Goal: Information Seeking & Learning: Learn about a topic

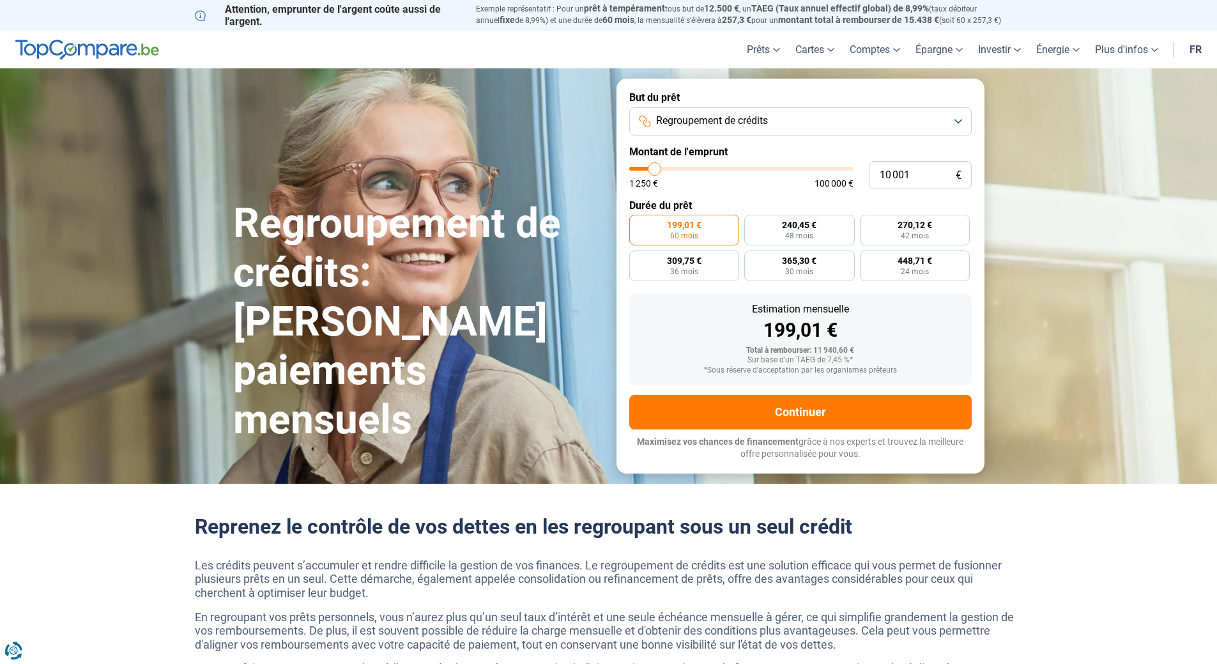
type input "11 750"
type input "11750"
type input "12 500"
type input "12500"
type input "13 250"
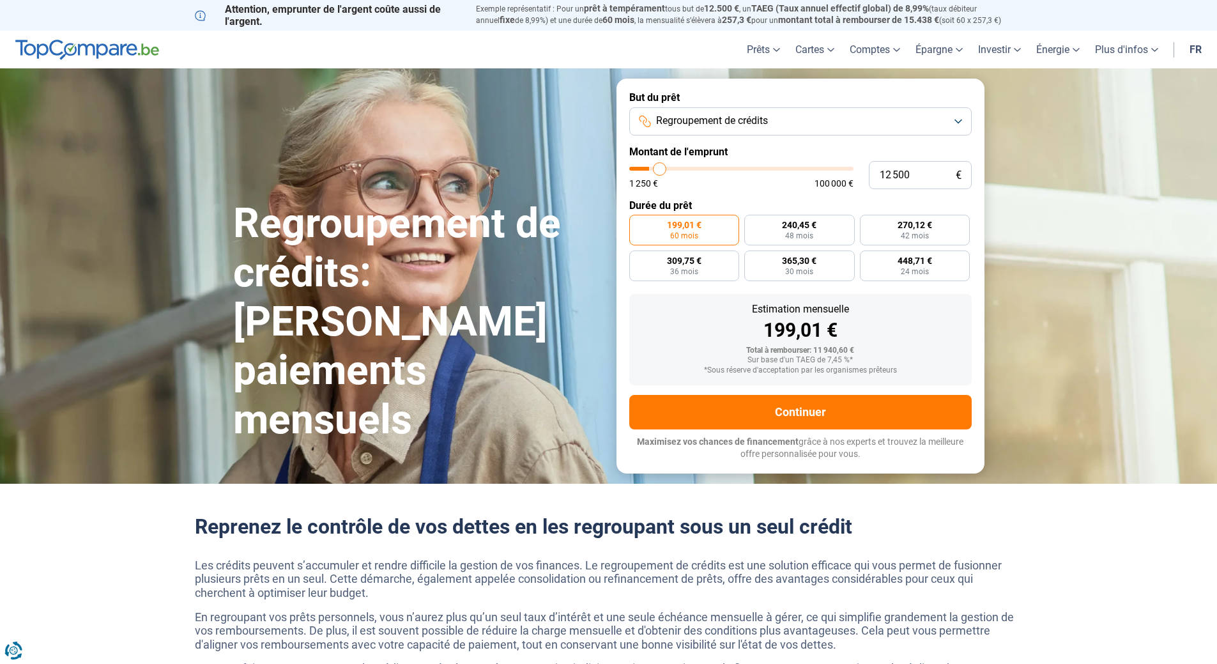
type input "13250"
type input "14 500"
type input "14500"
type input "17 000"
type input "17000"
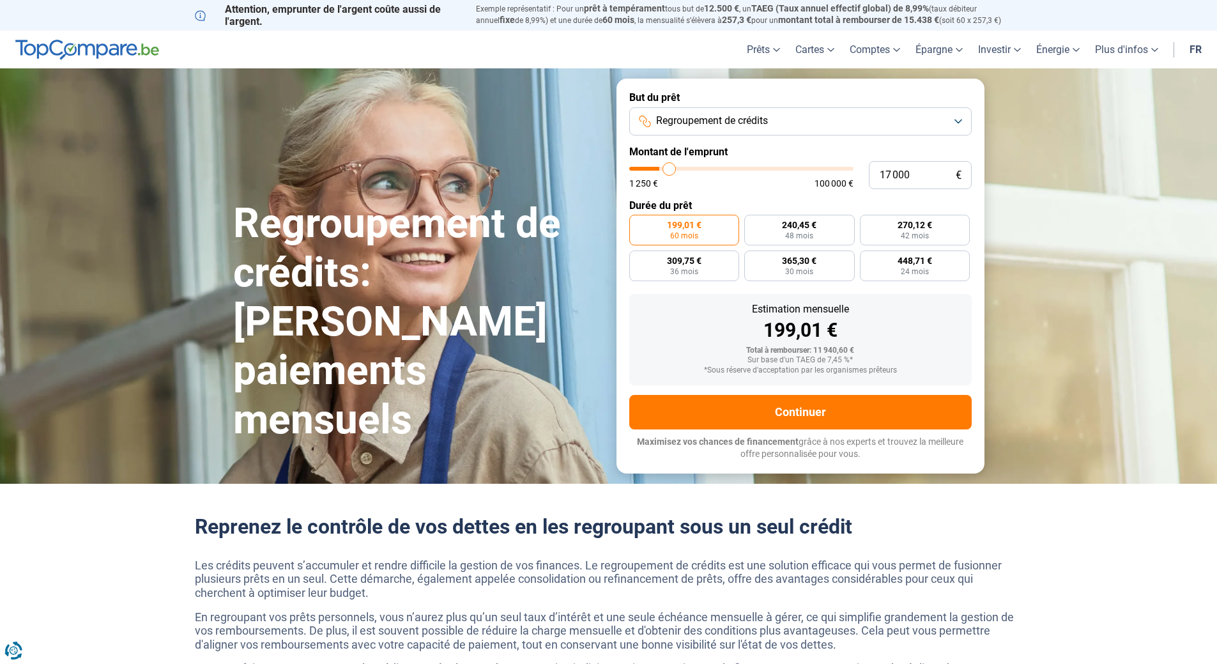
type input "18 750"
type input "18750"
type input "21 250"
type input "21250"
type input "25 750"
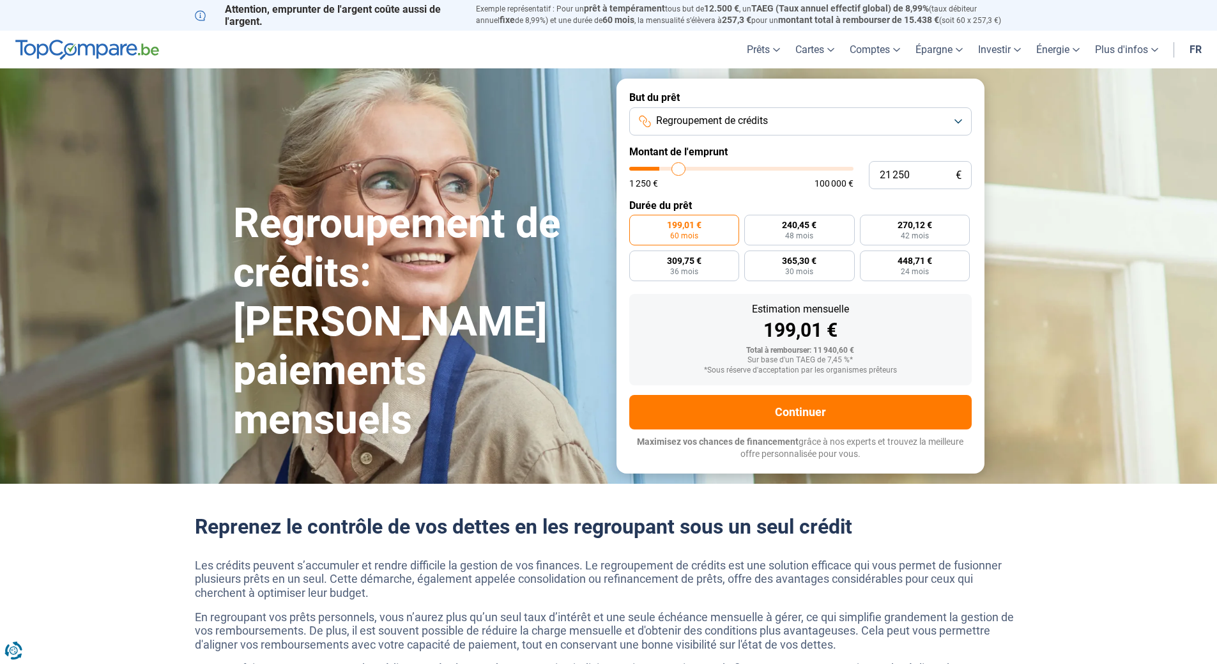
type input "25750"
type input "27 500"
type input "27500"
type input "29 250"
type input "29250"
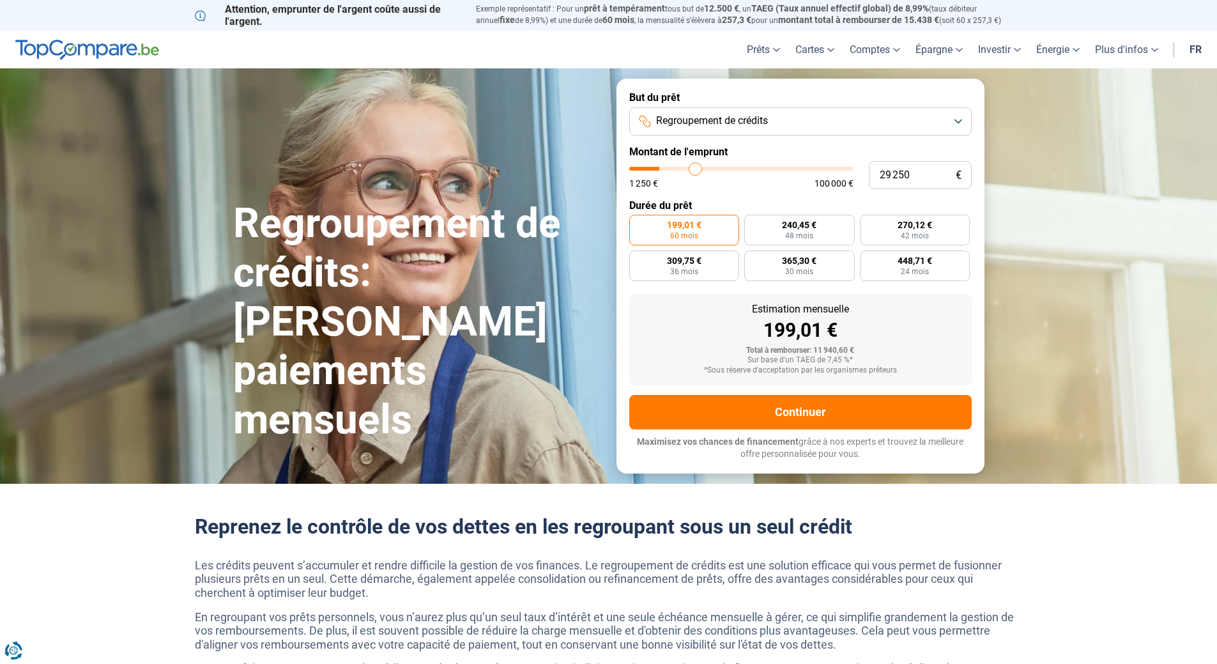
type input "30 750"
type input "30750"
type input "31 750"
type input "31750"
type input "32 500"
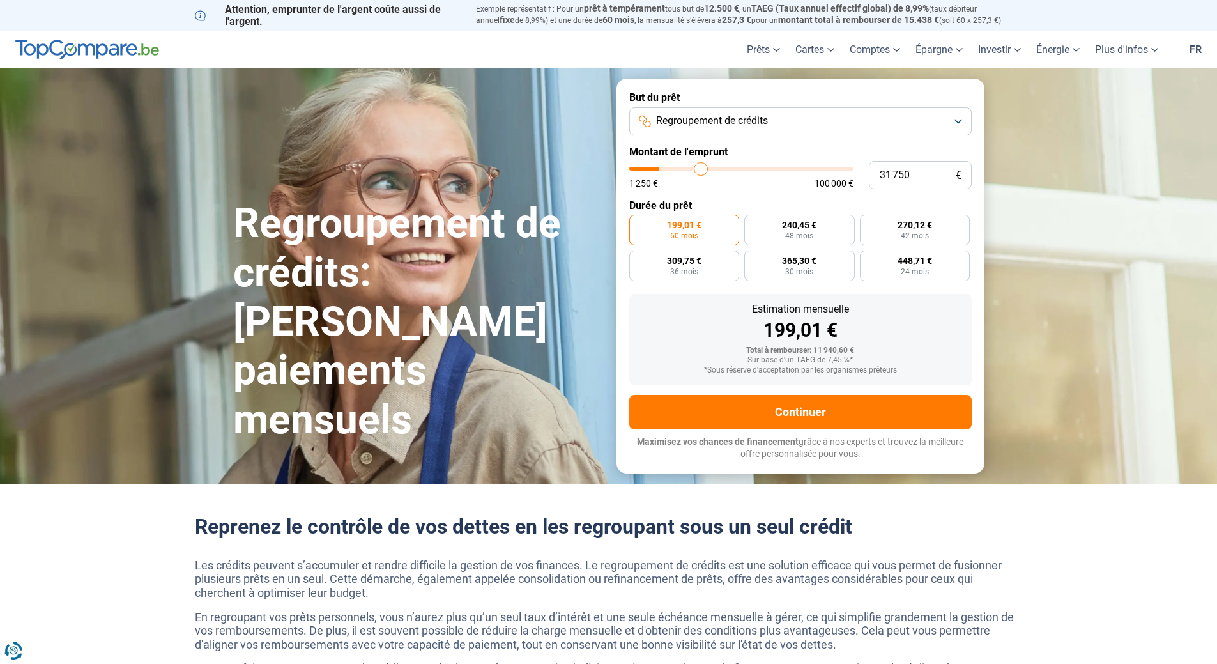
type input "32500"
type input "33 250"
type input "33250"
type input "33 500"
type input "33500"
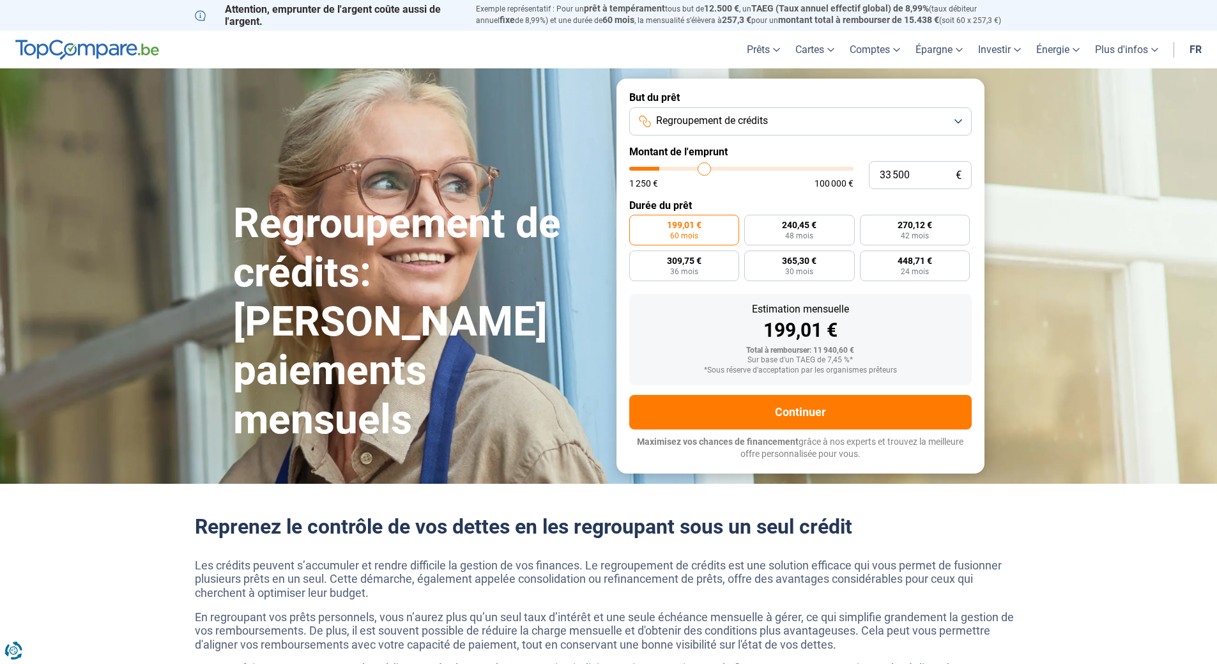
type input "34 000"
type input "34000"
type input "34 250"
type input "34250"
type input "34 750"
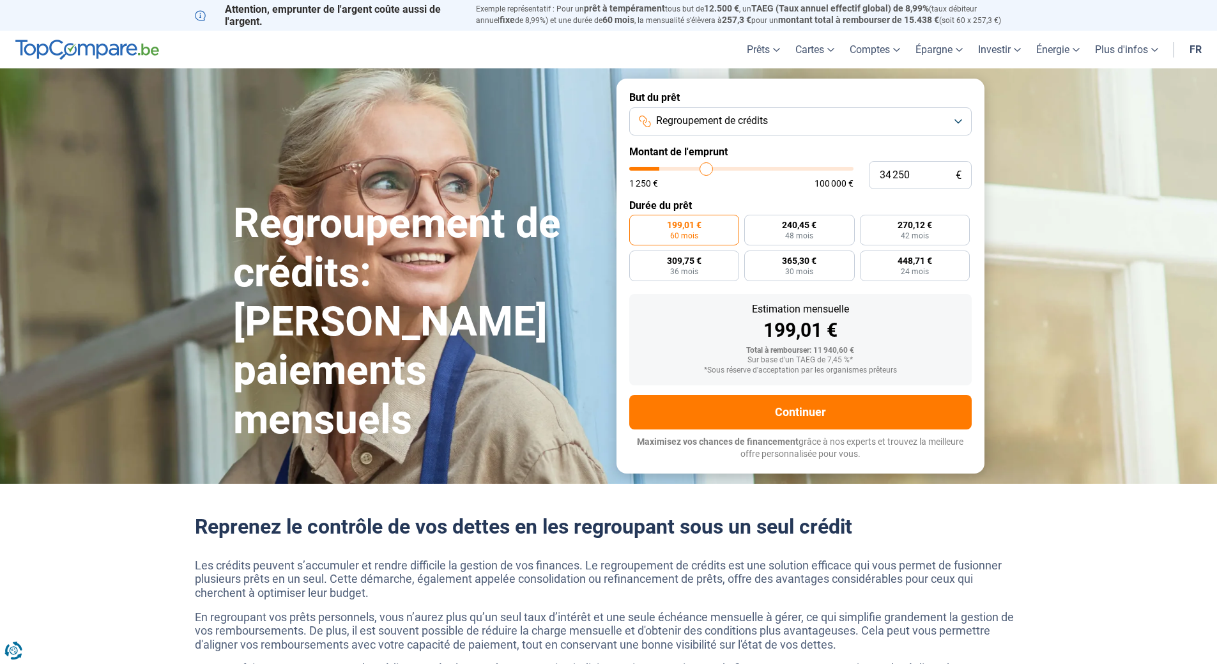
type input "34750"
type input "35 500"
type input "35500"
type input "37 250"
type input "37250"
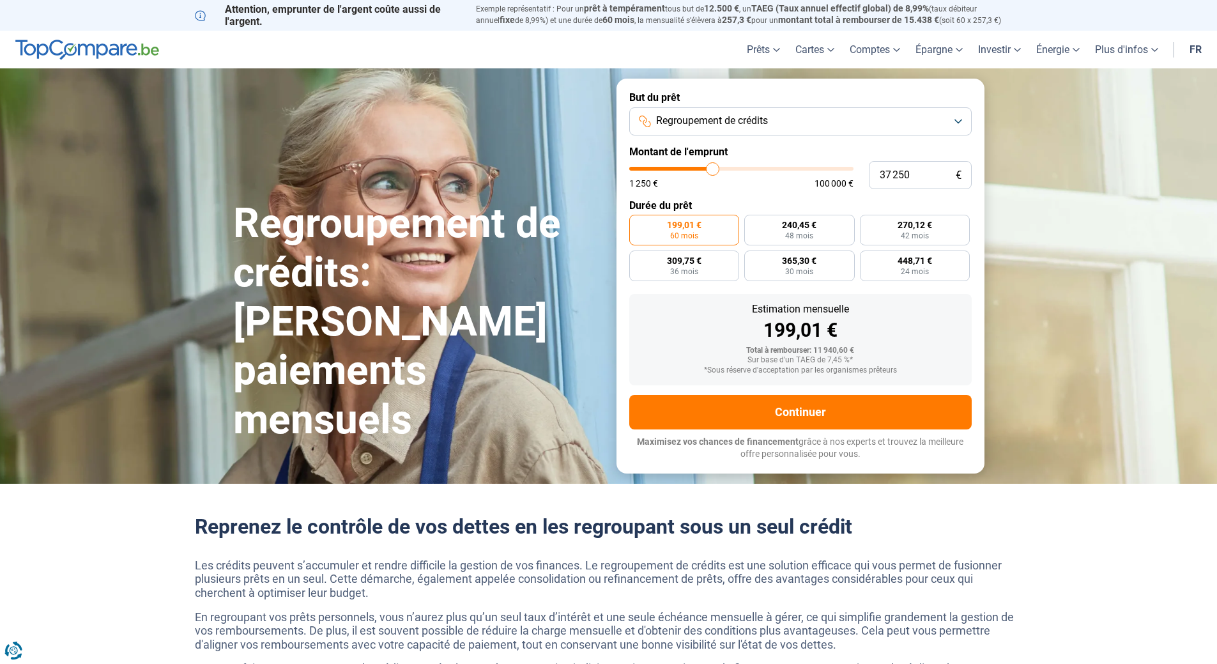
type input "38 750"
type input "38750"
type input "40 250"
type input "40250"
type input "41 250"
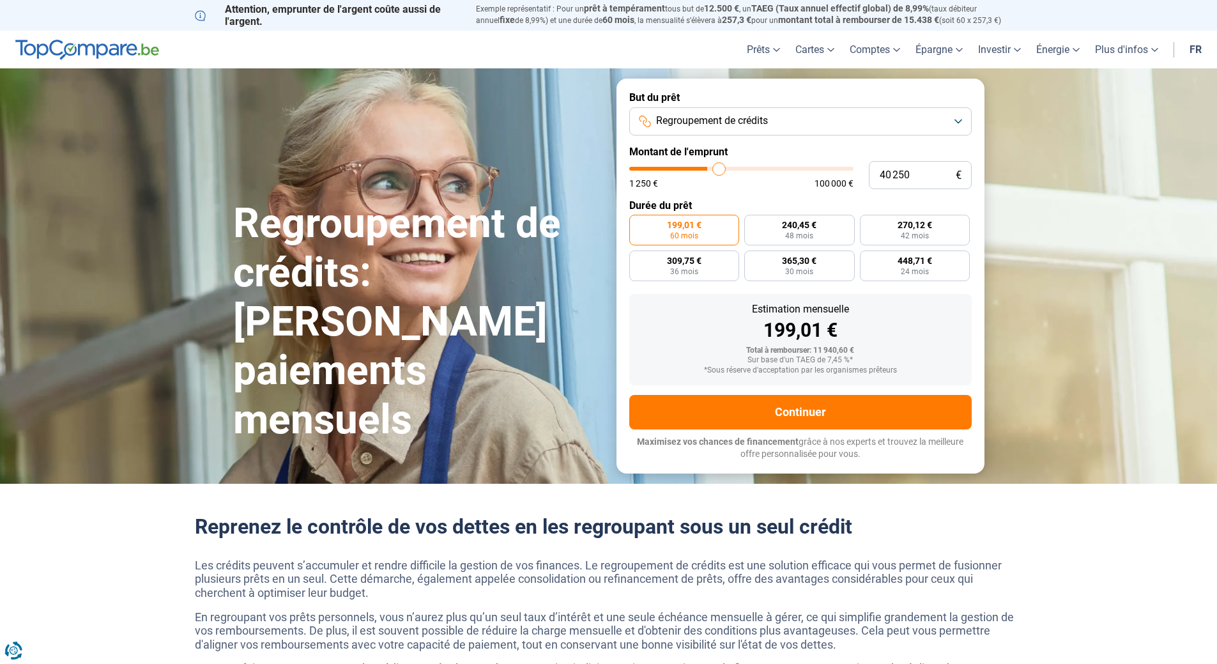
type input "41250"
type input "42 250"
type input "42250"
type input "42 500"
type input "42500"
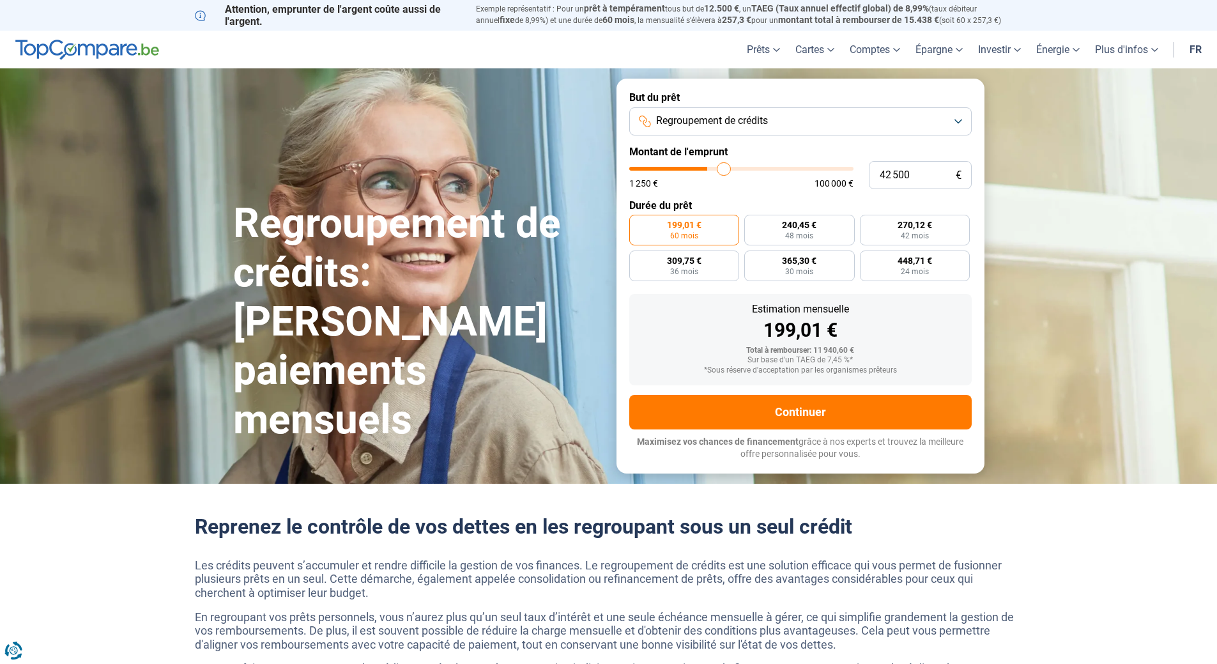
type input "43 500"
type input "43500"
type input "43 750"
type input "43750"
type input "44 000"
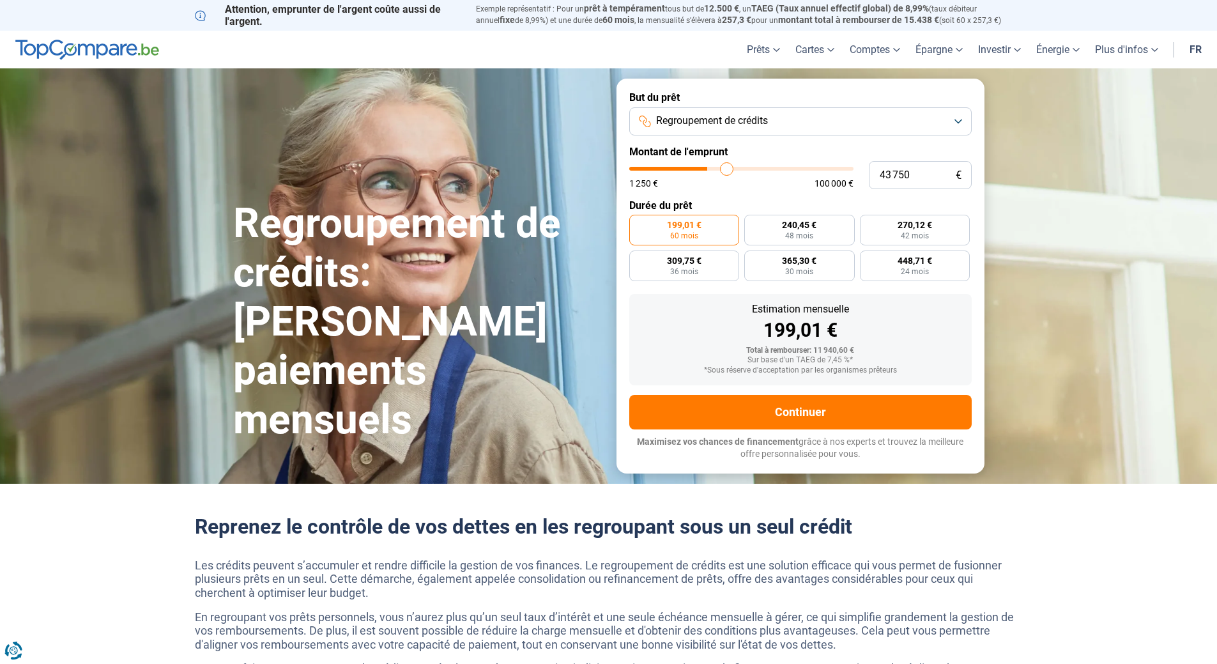
type input "44000"
type input "44 250"
type input "44250"
type input "44 500"
type input "44500"
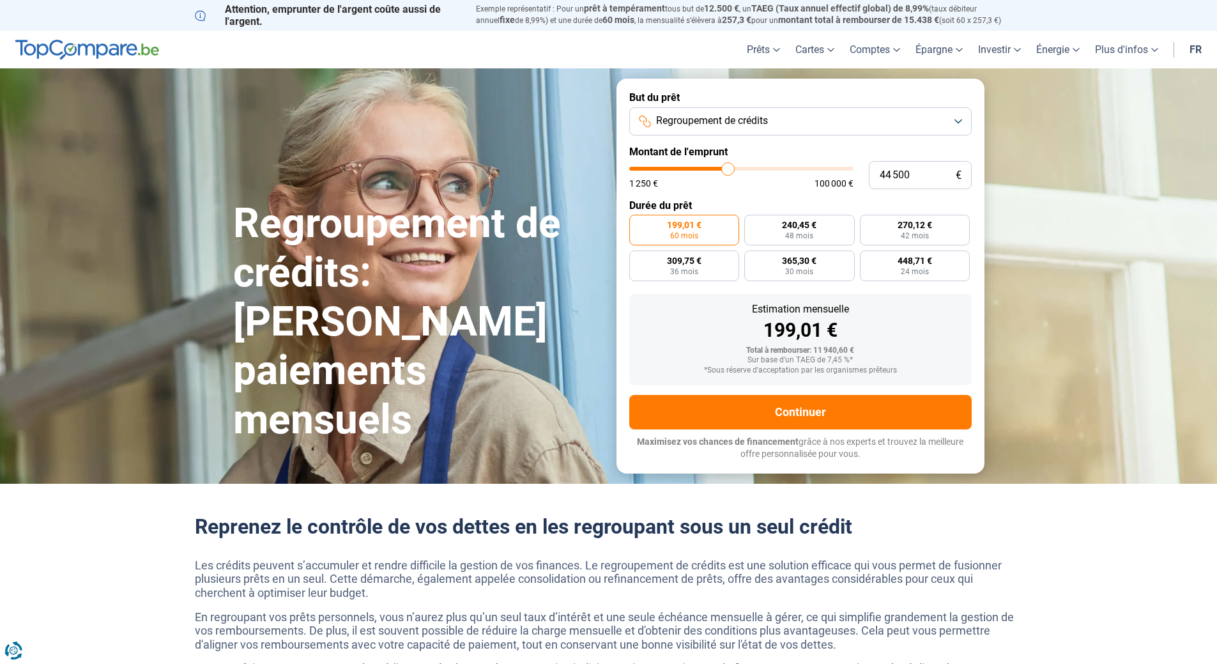
type input "45 000"
type input "45000"
type input "45 250"
type input "45250"
type input "45 500"
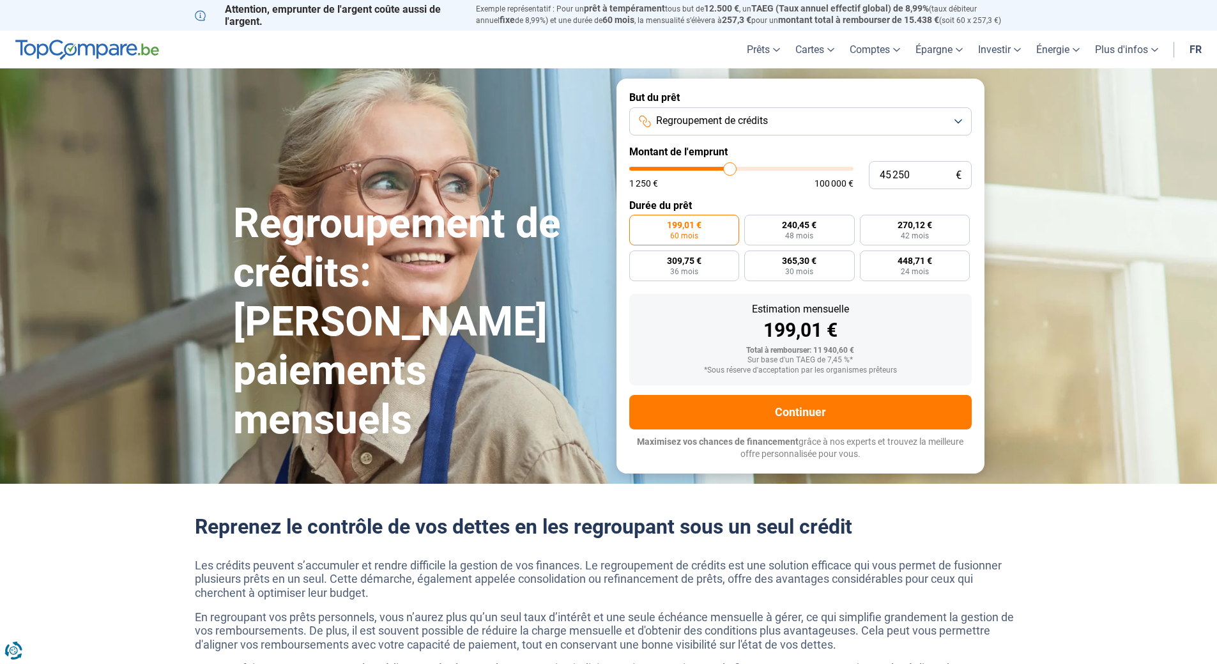
type input "45500"
type input "46 000"
type input "46000"
type input "46 500"
type input "46500"
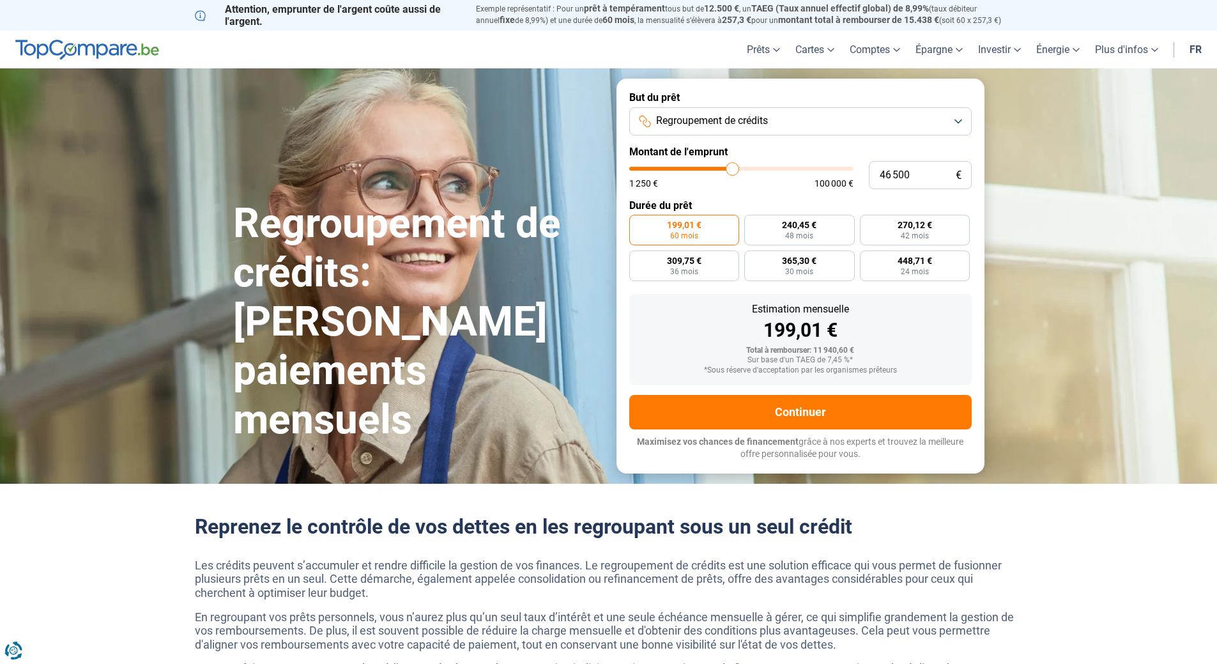
type input "47 500"
type input "47500"
type input "48 250"
type input "48250"
type input "49 000"
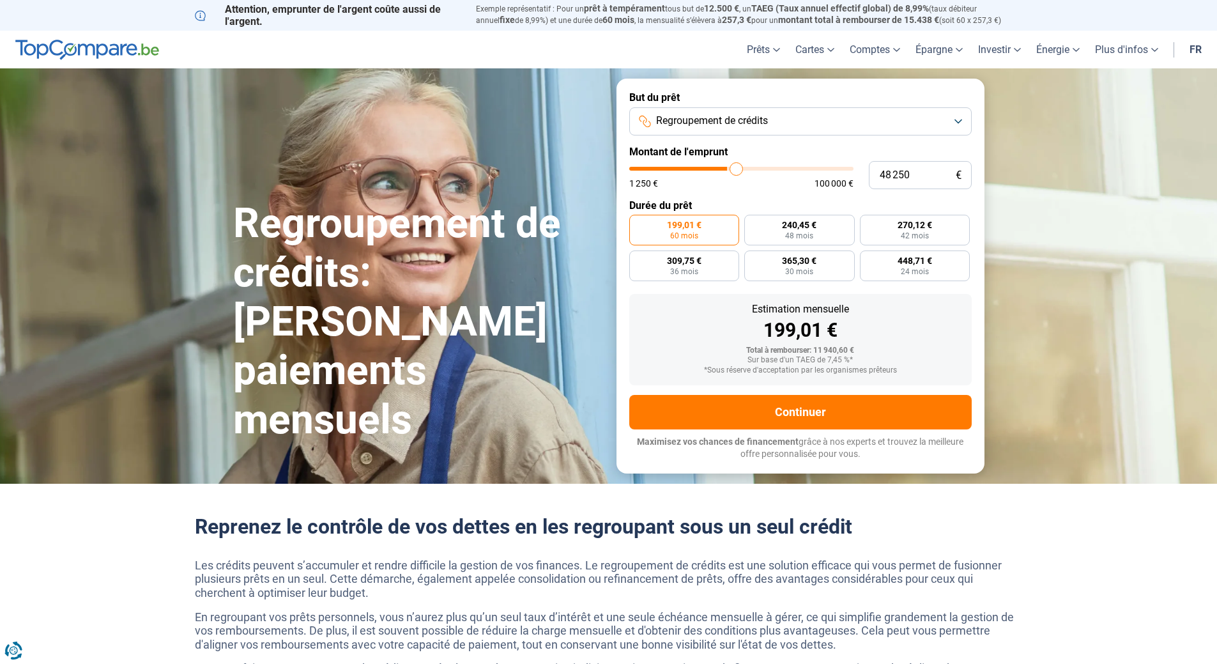
type input "49000"
type input "49 500"
type input "49500"
type input "49 750"
type input "49750"
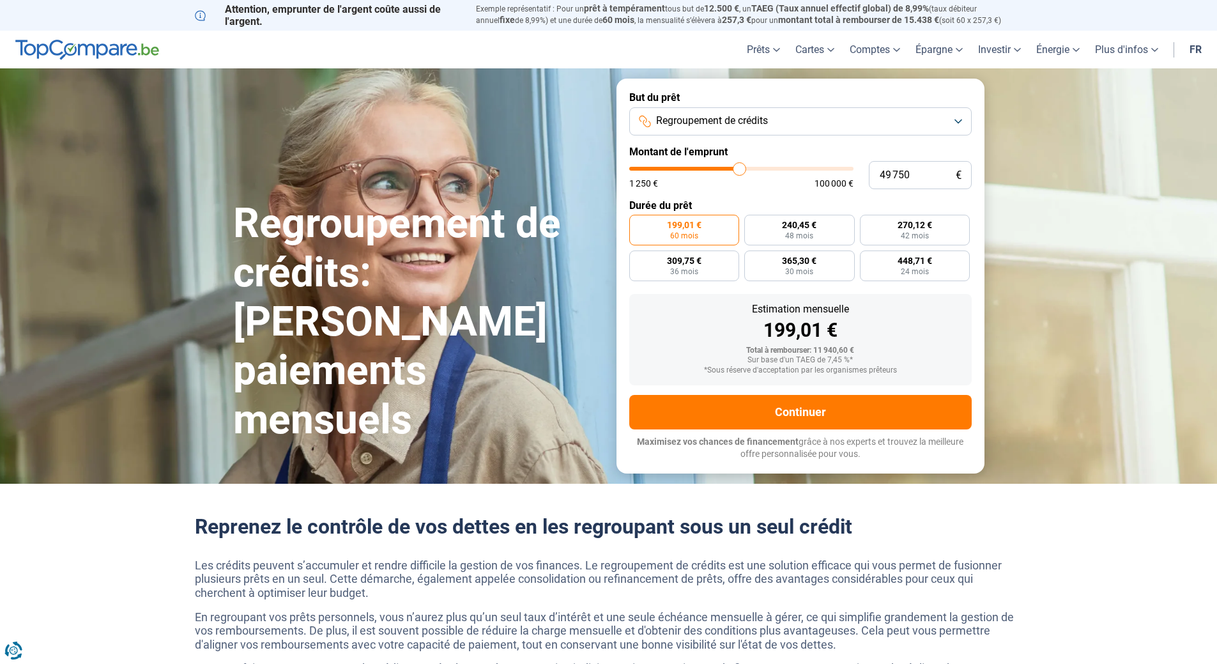
type input "49 500"
type input "49500"
type input "49 000"
type input "49000"
type input "48 750"
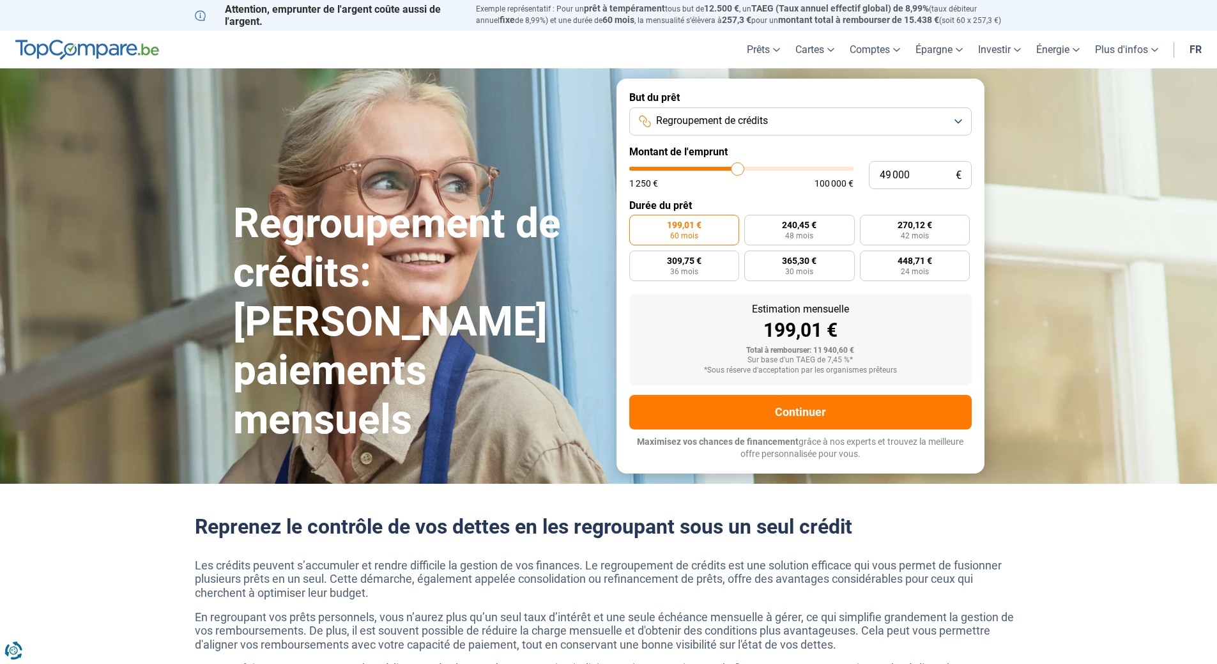
type input "48750"
type input "48 500"
type input "48500"
type input "48 750"
type input "48750"
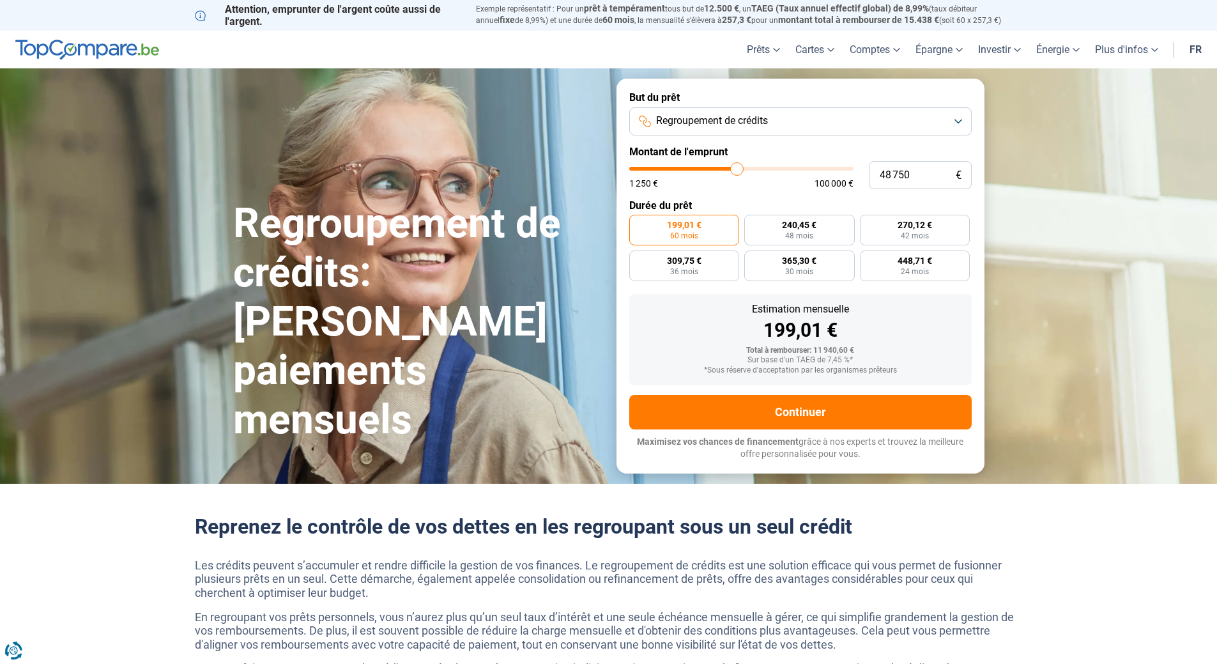
type input "49 000"
type input "49000"
type input "49 500"
type input "49500"
type input "49 750"
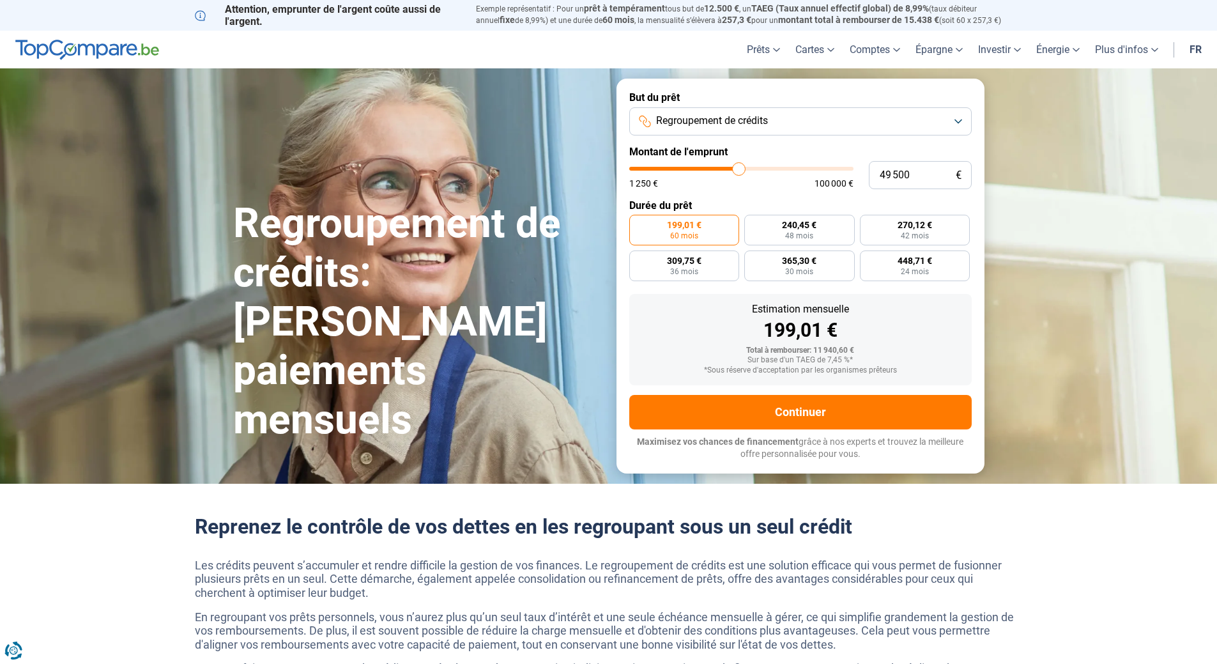
type input "49750"
type input "50 250"
type input "50250"
type input "50 500"
type input "50500"
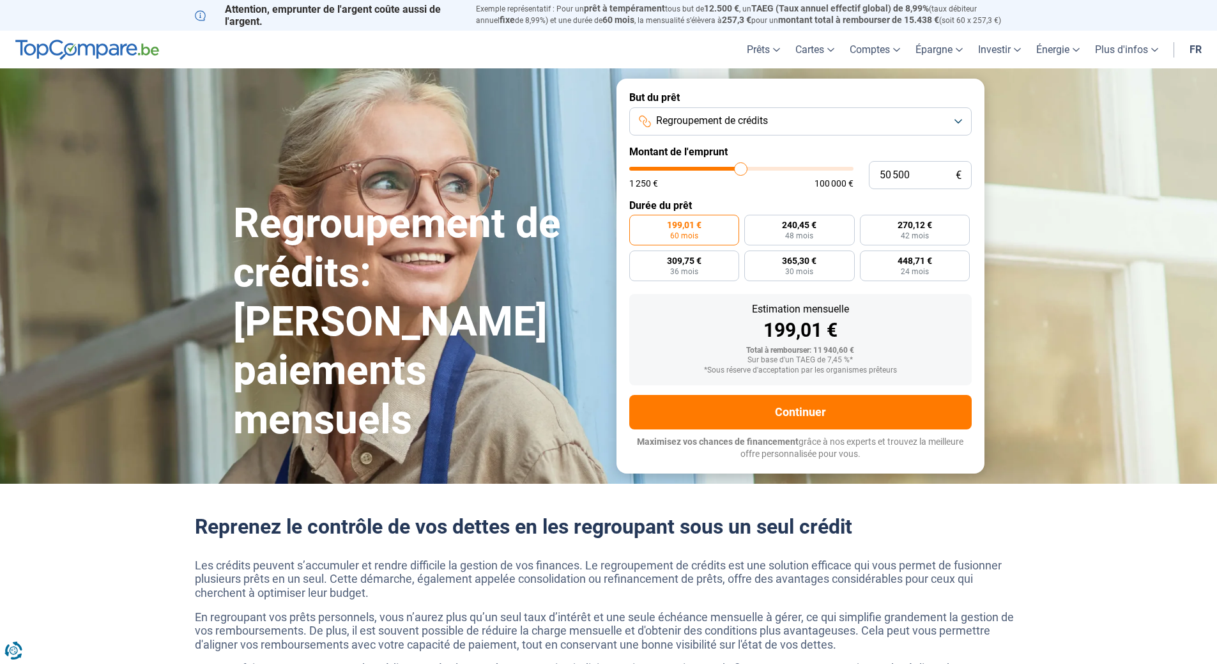
type input "51 000"
type input "51000"
type input "50 500"
type input "50500"
type input "50 250"
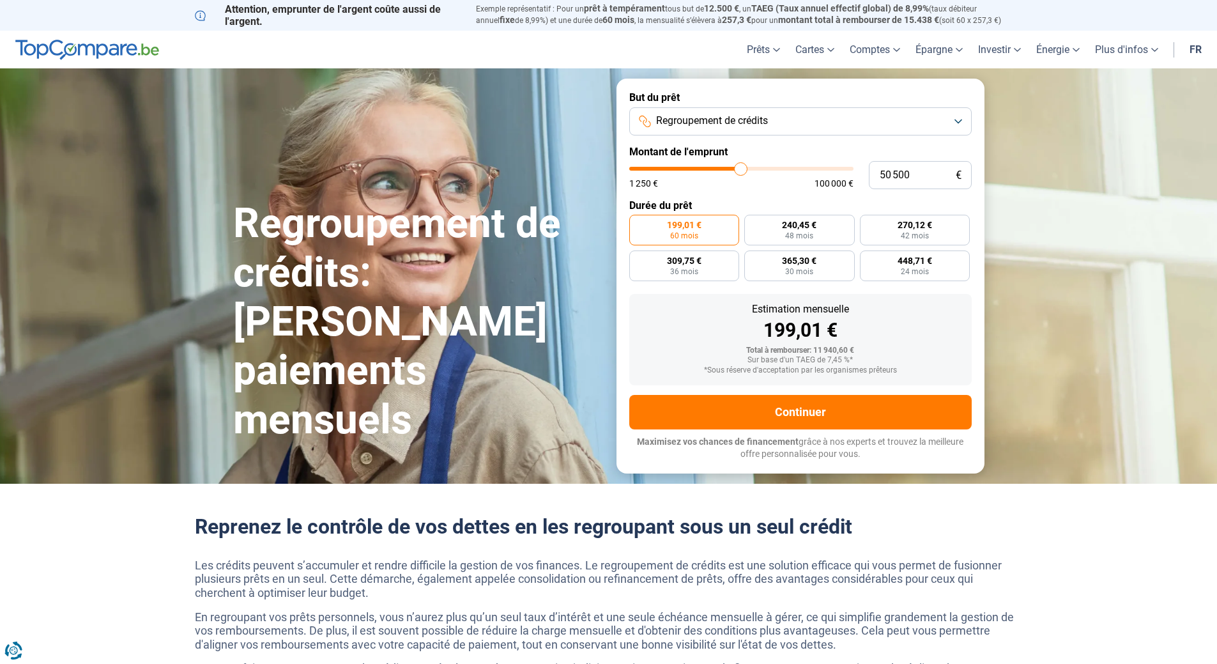
type input "50250"
type input "50 000"
drag, startPoint x: 665, startPoint y: 166, endPoint x: 740, endPoint y: 167, distance: 75.4
type input "50000"
click at [740, 167] on input "range" at bounding box center [741, 169] width 224 height 4
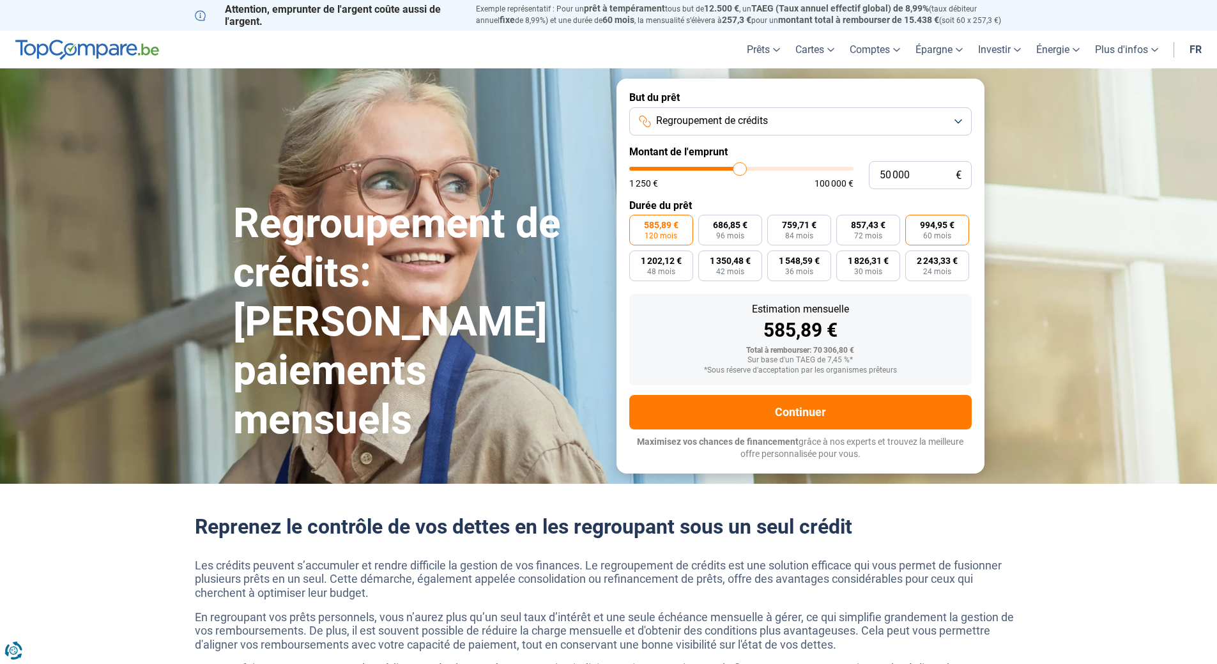
click at [938, 229] on span "994,95 €" at bounding box center [937, 224] width 35 height 9
click at [914, 223] on input "994,95 € 60 mois" at bounding box center [909, 219] width 8 height 8
radio input "true"
